Goal: Find specific page/section

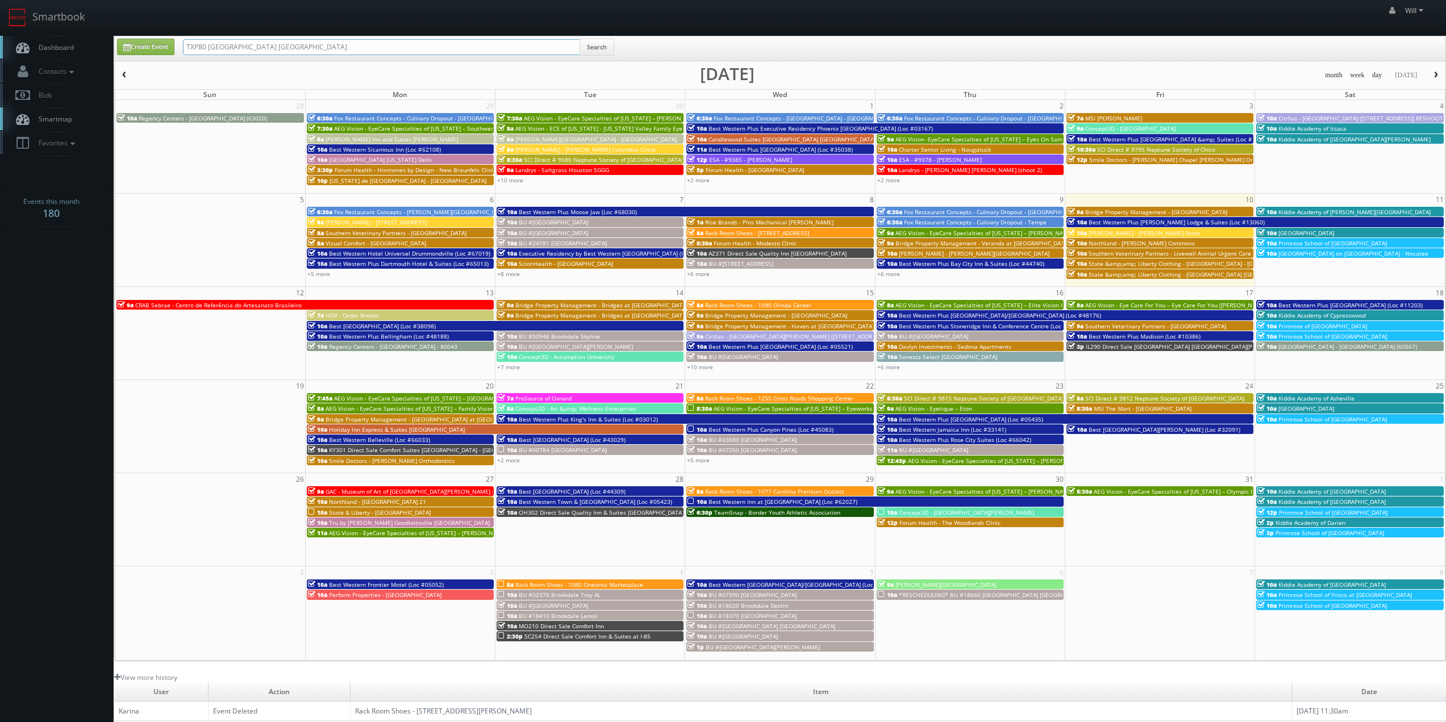
drag, startPoint x: 168, startPoint y: 10, endPoint x: 38, endPoint y: -16, distance: 132.1
click at [38, 0] on html "Smartbook Toggle Side Navigation Toggle Top Navigation Will Will Profile Logout…" at bounding box center [723, 447] width 1446 height 895
paste input "(09-05-25) TN135 Direct Sale The Inn at Apple Valley, Ascend Hotel Collection"
drag, startPoint x: 223, startPoint y: 45, endPoint x: 74, endPoint y: 26, distance: 150.1
click at [74, 26] on body "Smartbook Toggle Side Navigation Toggle Top Navigation Will Will Profile Logout…" at bounding box center [723, 447] width 1446 height 895
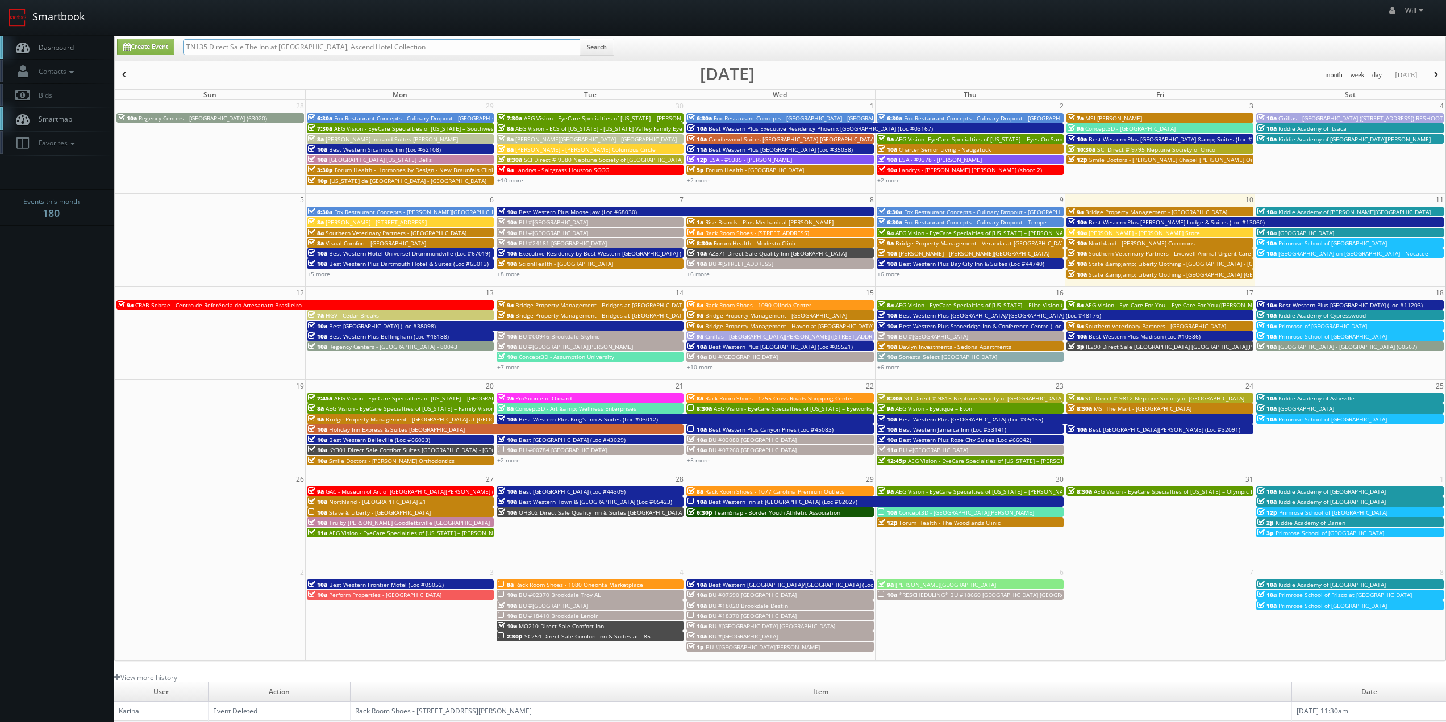
type input "TN135 Direct Sale The Inn at [GEOGRAPHIC_DATA], Ascend Hotel Collection"
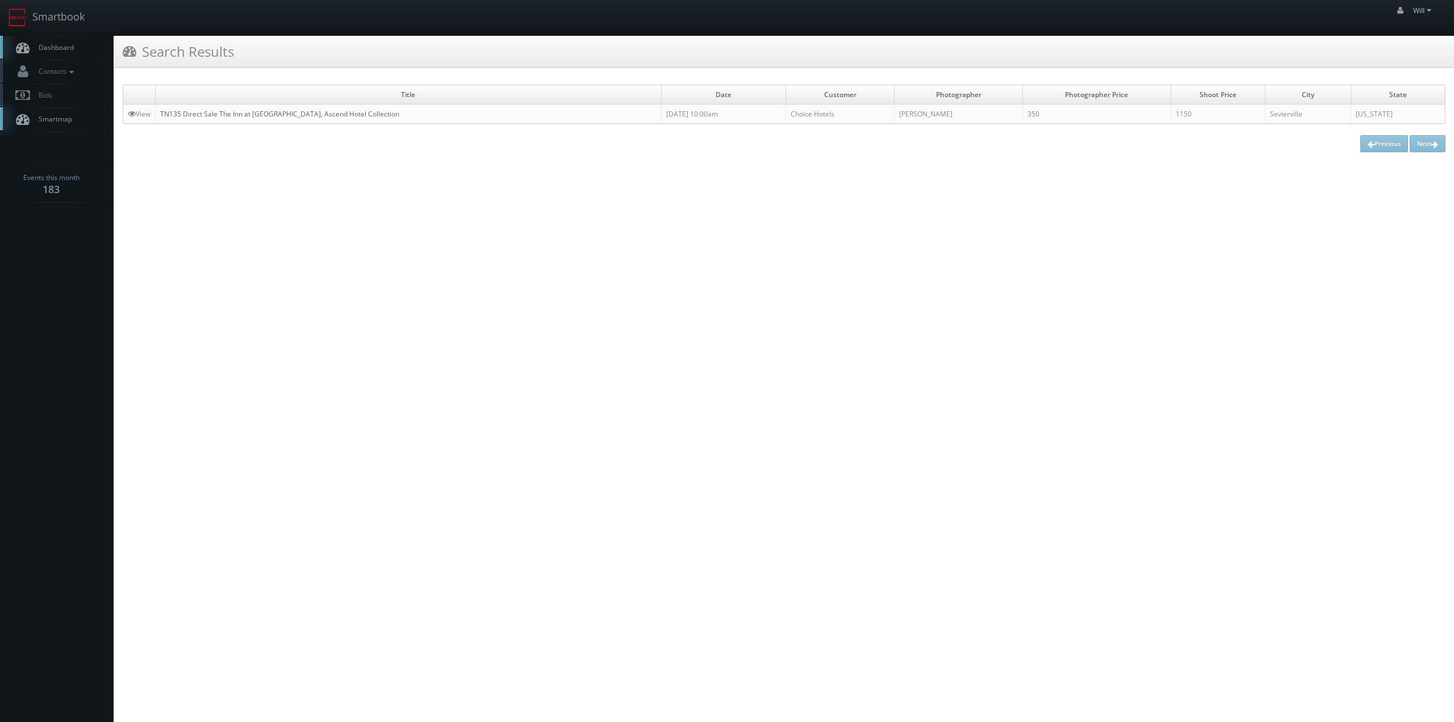
click at [232, 115] on link "TN135 Direct Sale The Inn at Apple Valley, Ascend Hotel Collection" at bounding box center [279, 114] width 239 height 10
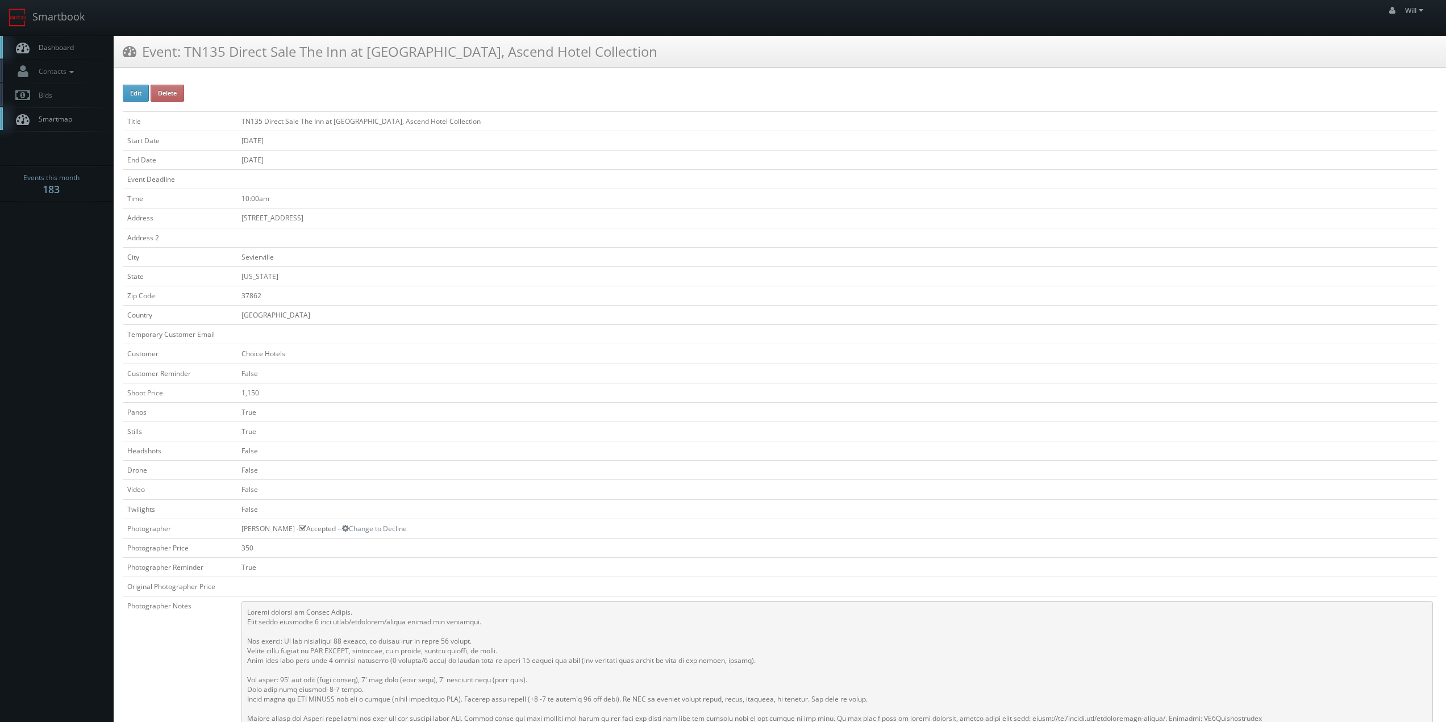
scroll to position [284, 0]
